Goal: Task Accomplishment & Management: Manage account settings

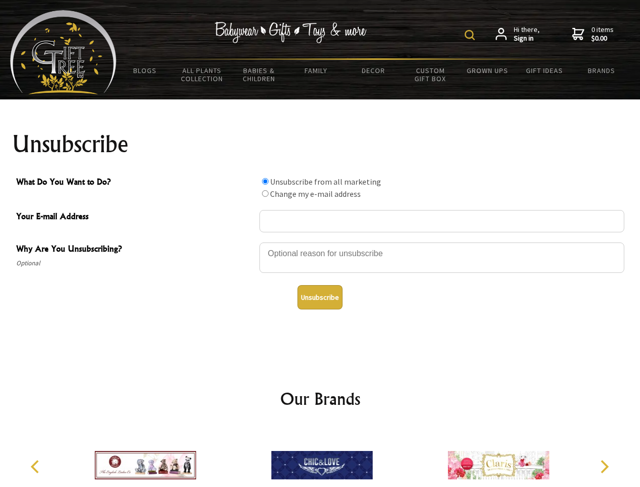
click at [472, 35] on img at bounding box center [470, 35] width 10 height 10
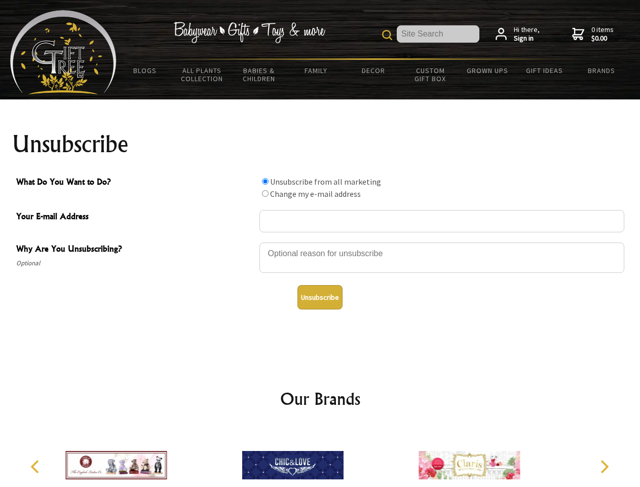
click at [320, 242] on div at bounding box center [442, 258] width 365 height 35
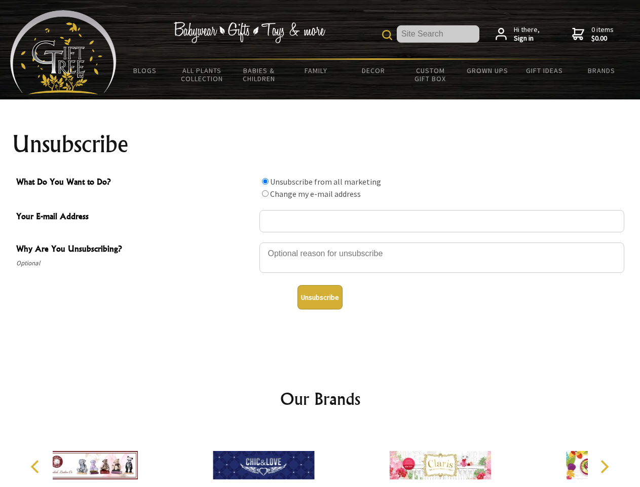
click at [265, 181] on input "What Do You Want to Do?" at bounding box center [265, 181] width 7 height 7
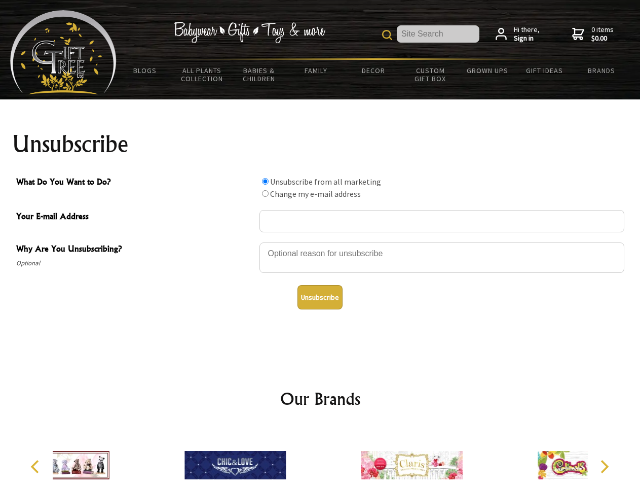
click at [265, 193] on input "What Do You Want to Do?" at bounding box center [265, 193] width 7 height 7
radio input "true"
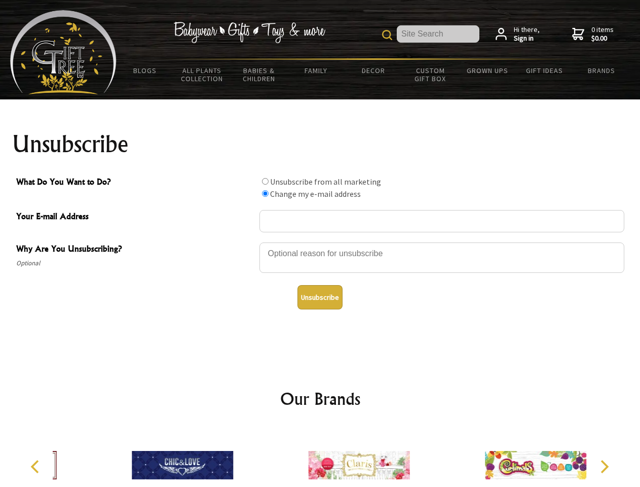
click at [320, 297] on button "Unsubscribe" at bounding box center [320, 297] width 45 height 24
click at [37, 466] on icon "Previous" at bounding box center [35, 466] width 13 height 13
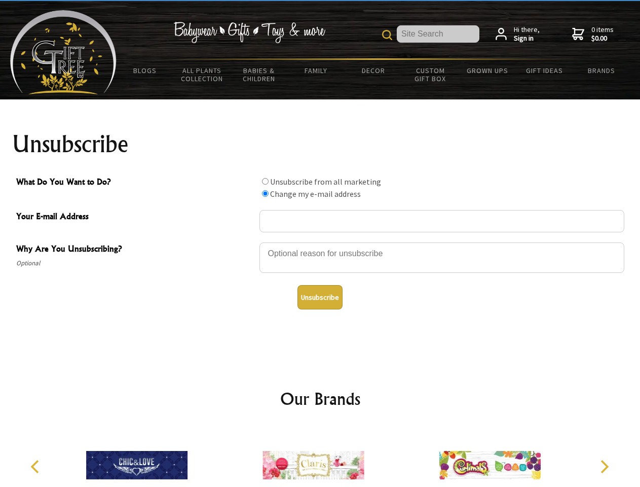
click at [604, 466] on icon "Next" at bounding box center [603, 466] width 13 height 13
